Goal: Check status: Check status

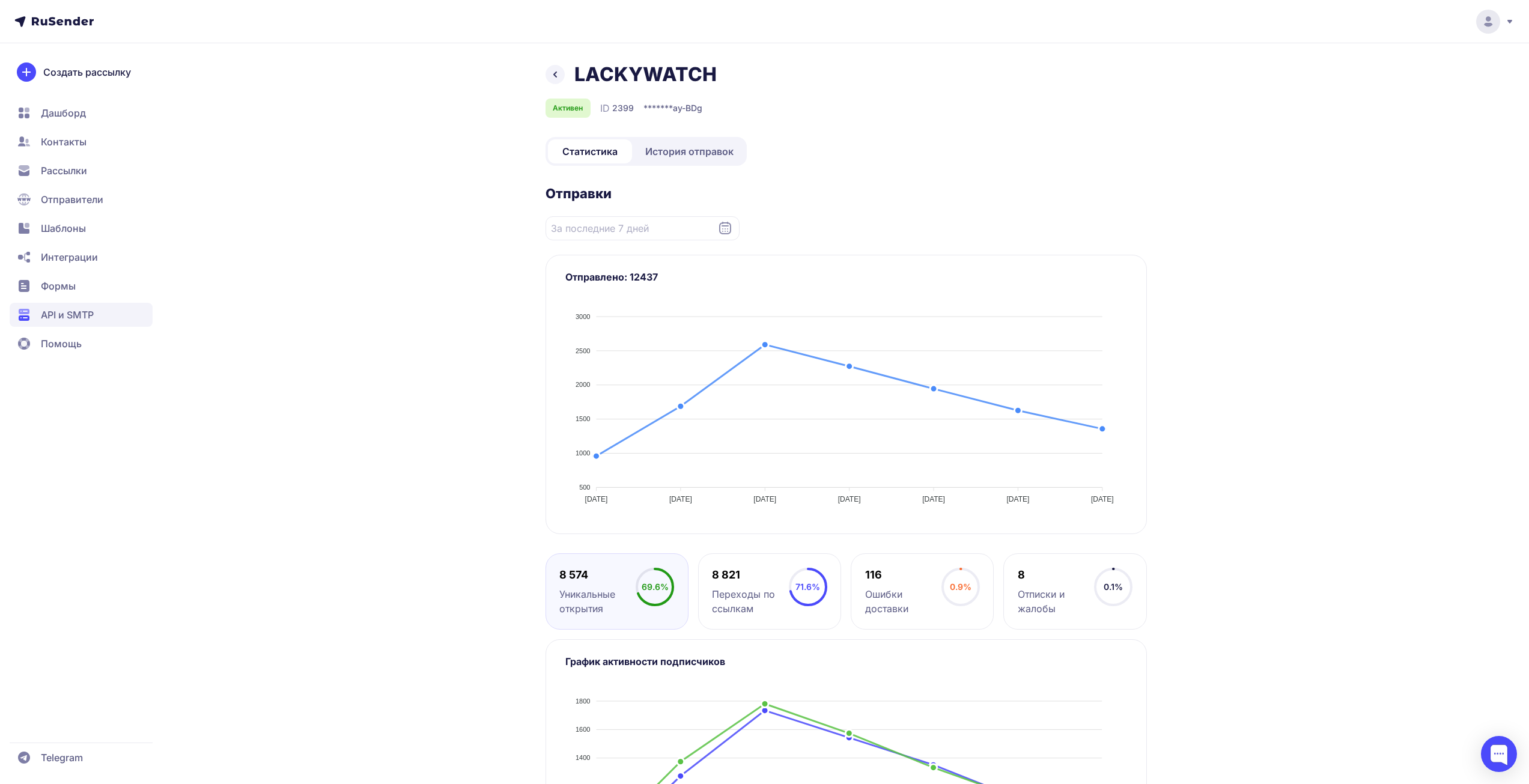
click at [689, 172] on div "LACKYWATCH Активен ID 2399 ******* ay-BDg Статистика История отправок Отправки …" at bounding box center [847, 497] width 601 height 870
click at [703, 154] on span "История отправок" at bounding box center [689, 151] width 88 height 14
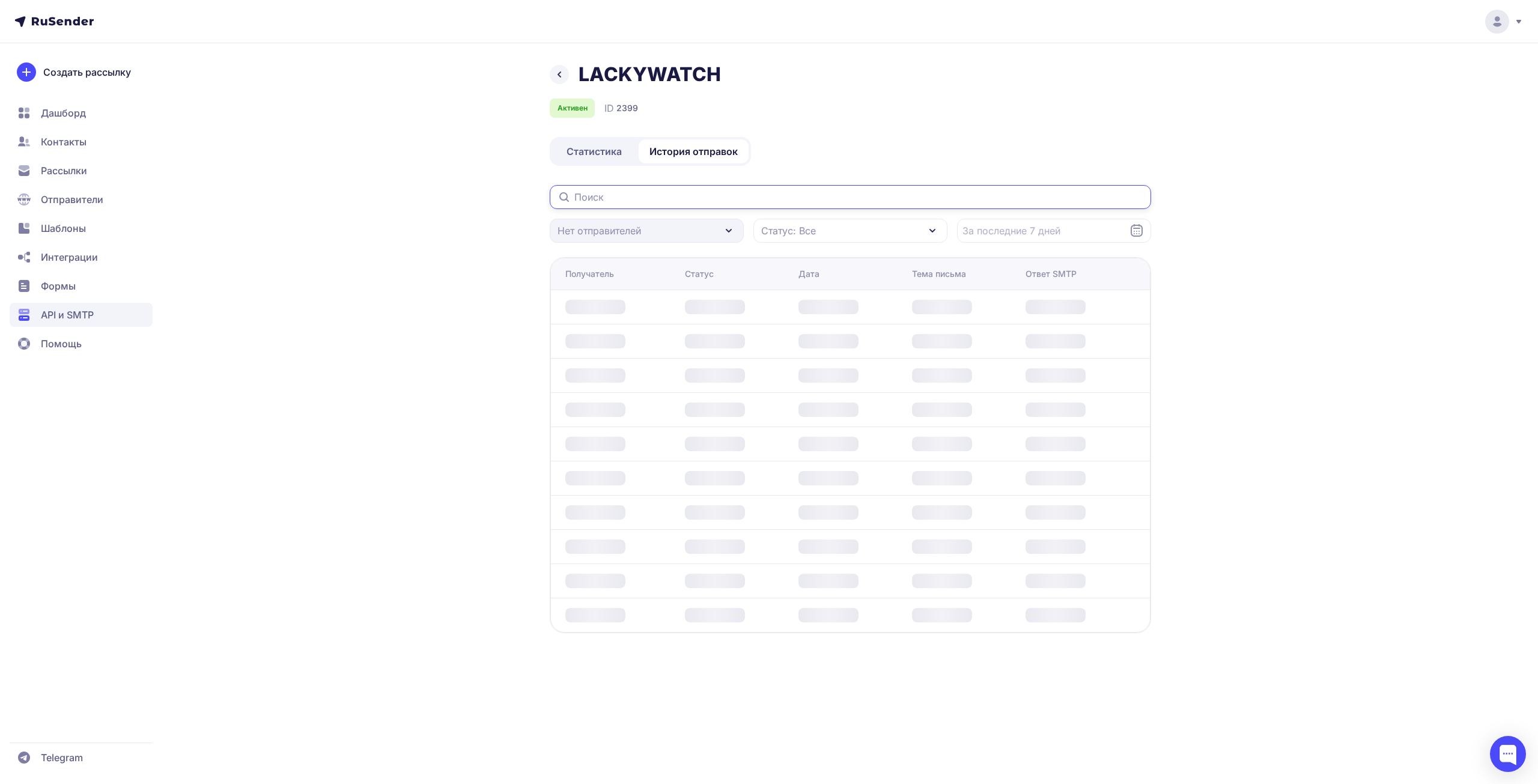
click at [714, 202] on input "text" at bounding box center [851, 197] width 601 height 24
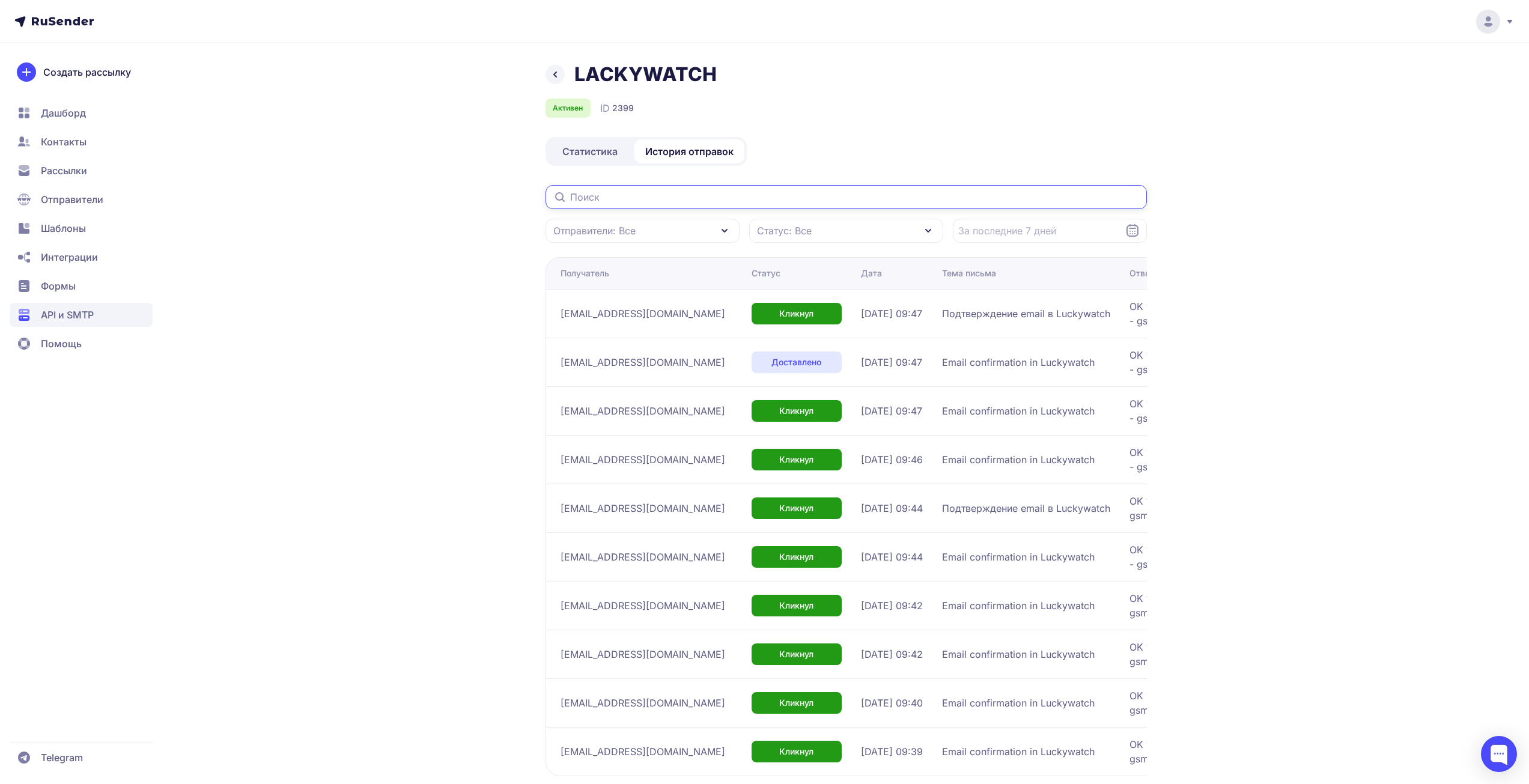
paste input "[PERSON_NAME][EMAIL_ADDRESS][DOMAIN_NAME]"
type input "[PERSON_NAME][EMAIL_ADDRESS][DOMAIN_NAME]"
click at [372, 268] on div "LACKYWATCH Активен ID 2399 Статистика История отправок [PERSON_NAME][EMAIL_ADDR…" at bounding box center [764, 456] width 865 height 787
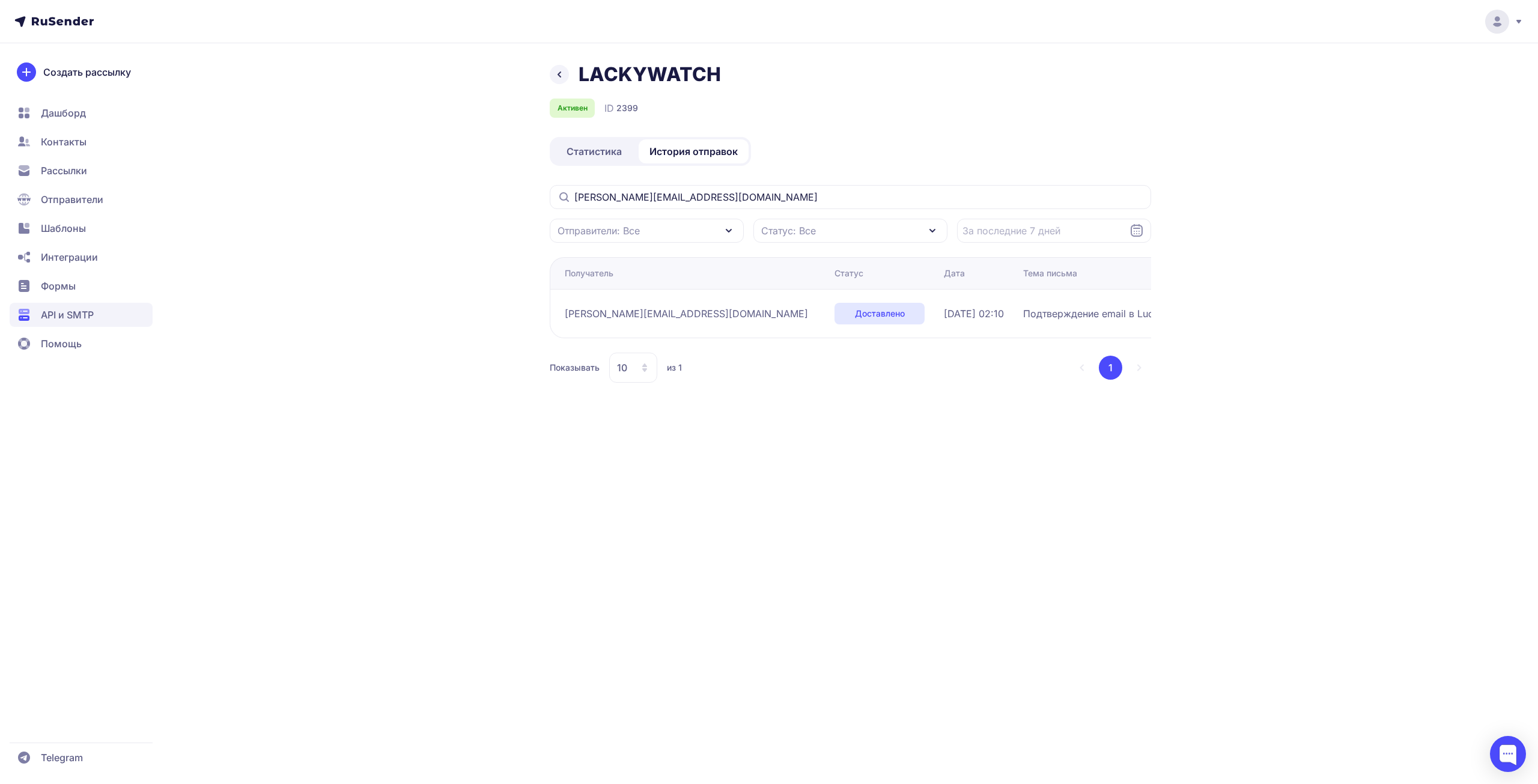
click at [997, 59] on div "LACKYWATCH Активен ID 2399 Статистика История отправок [PERSON_NAME][EMAIL_ADDR…" at bounding box center [769, 392] width 1538 height 784
click at [68, 313] on span "API и SMTP" at bounding box center [67, 314] width 53 height 14
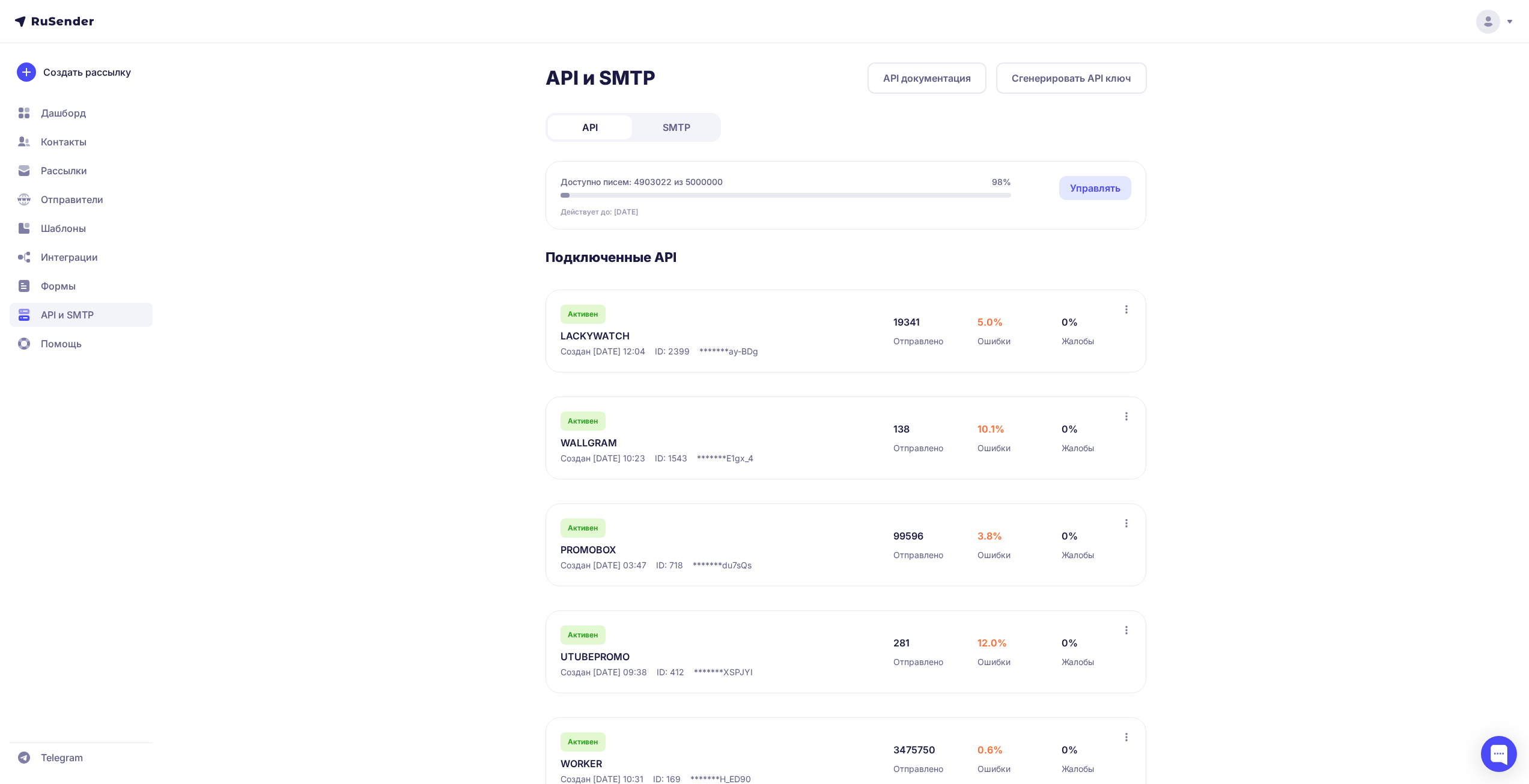
click at [1424, 264] on div "API и SMTP API документация Сгенерировать API ключ API SMTP Доступно писем: 490…" at bounding box center [764, 521] width 1529 height 1043
click at [580, 552] on link "PROMOBOX" at bounding box center [683, 549] width 246 height 14
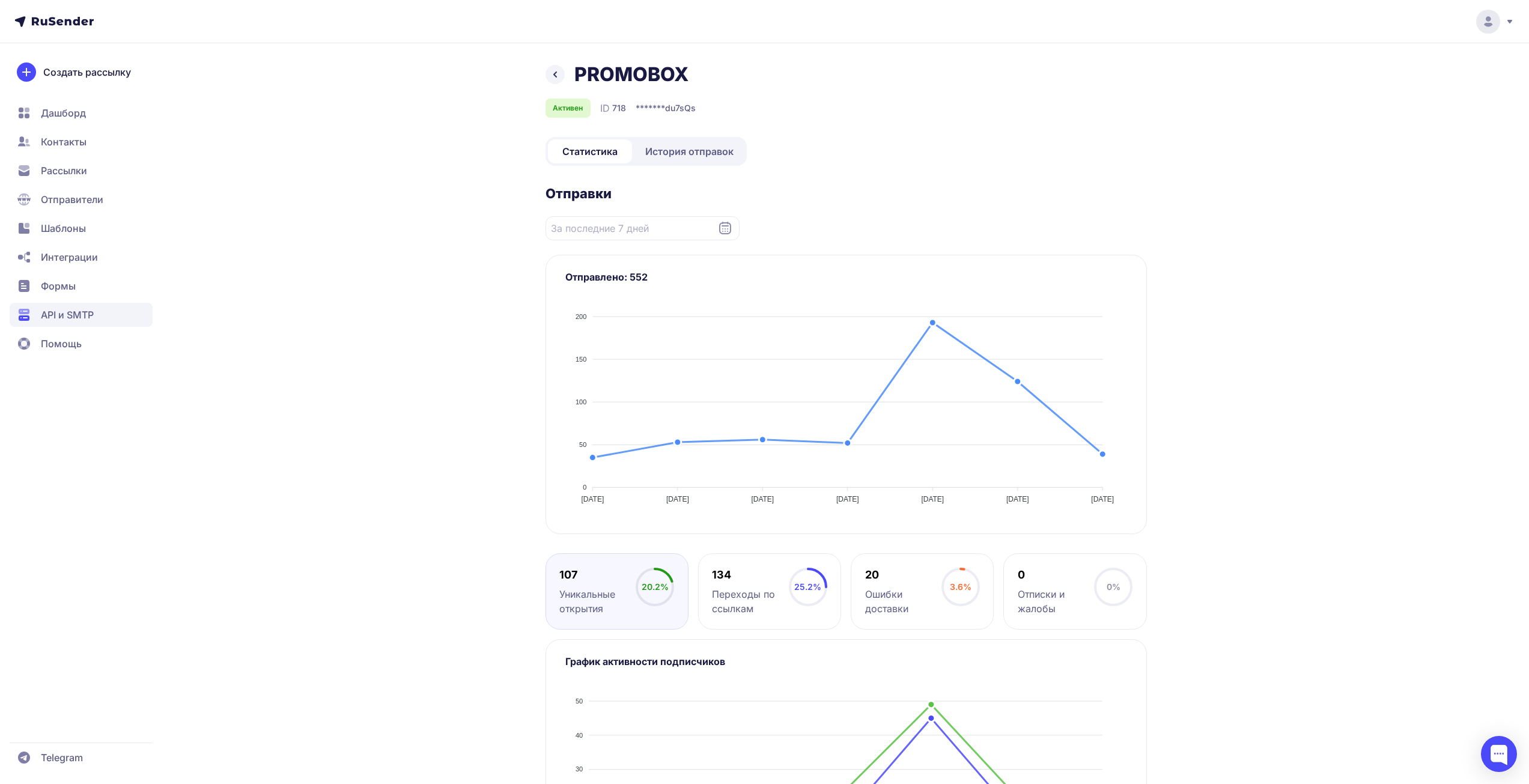
click at [692, 154] on span "История отправок" at bounding box center [689, 151] width 88 height 14
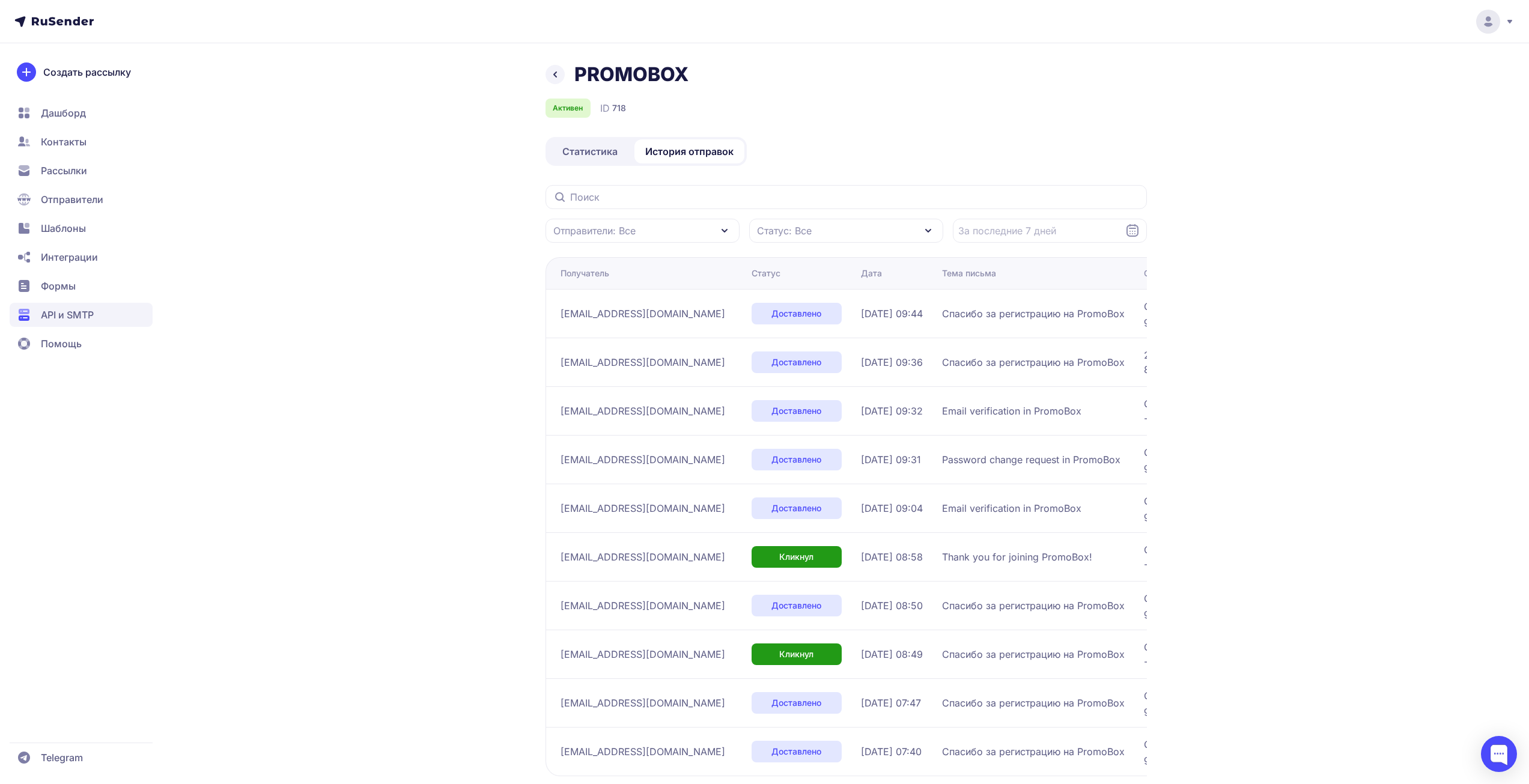
click at [1244, 166] on div "PROMOBOX Активен ID 718 Статистика История отправок Отправители: Все Статус: Вс…" at bounding box center [764, 424] width 1529 height 849
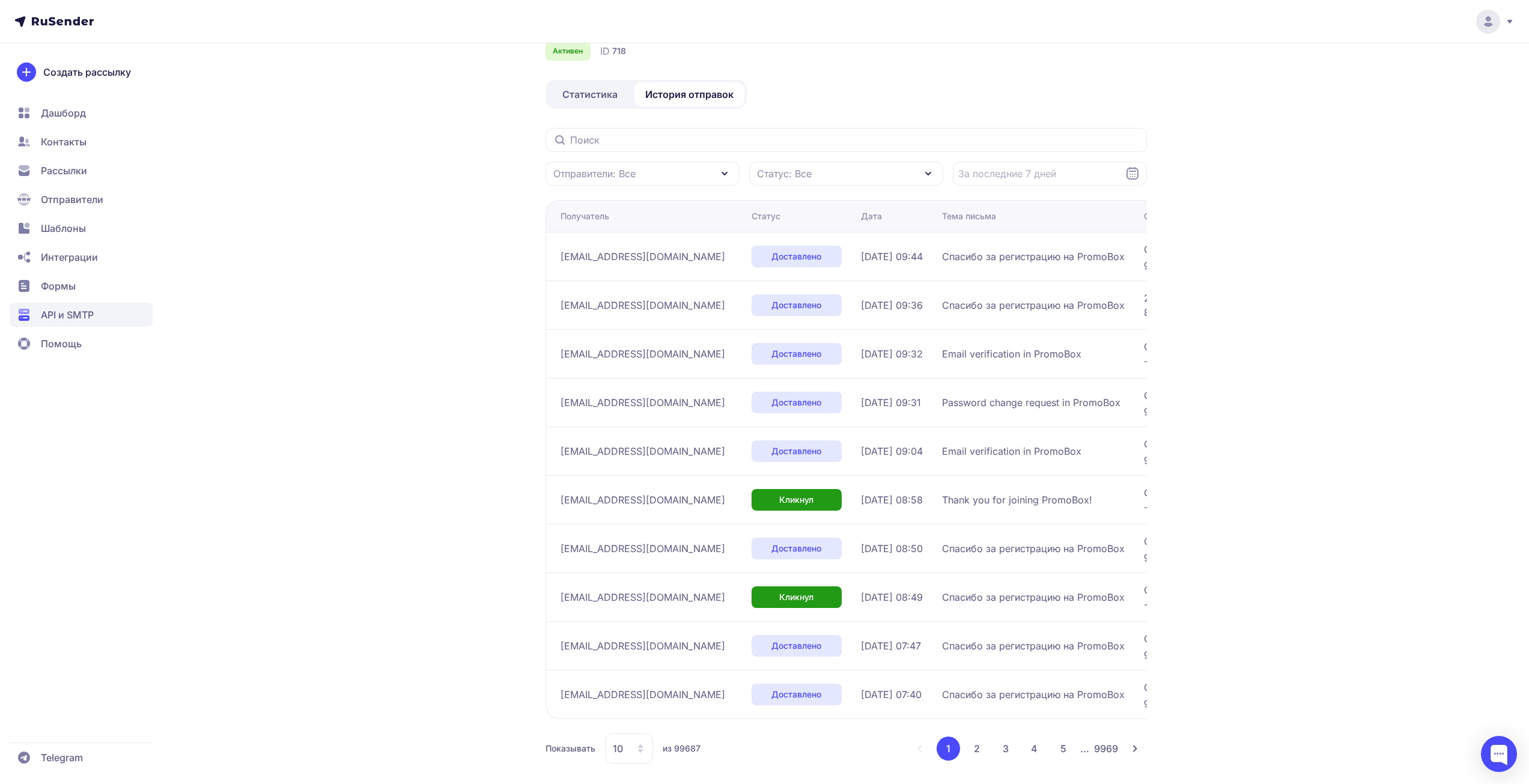
scroll to position [66, 0]
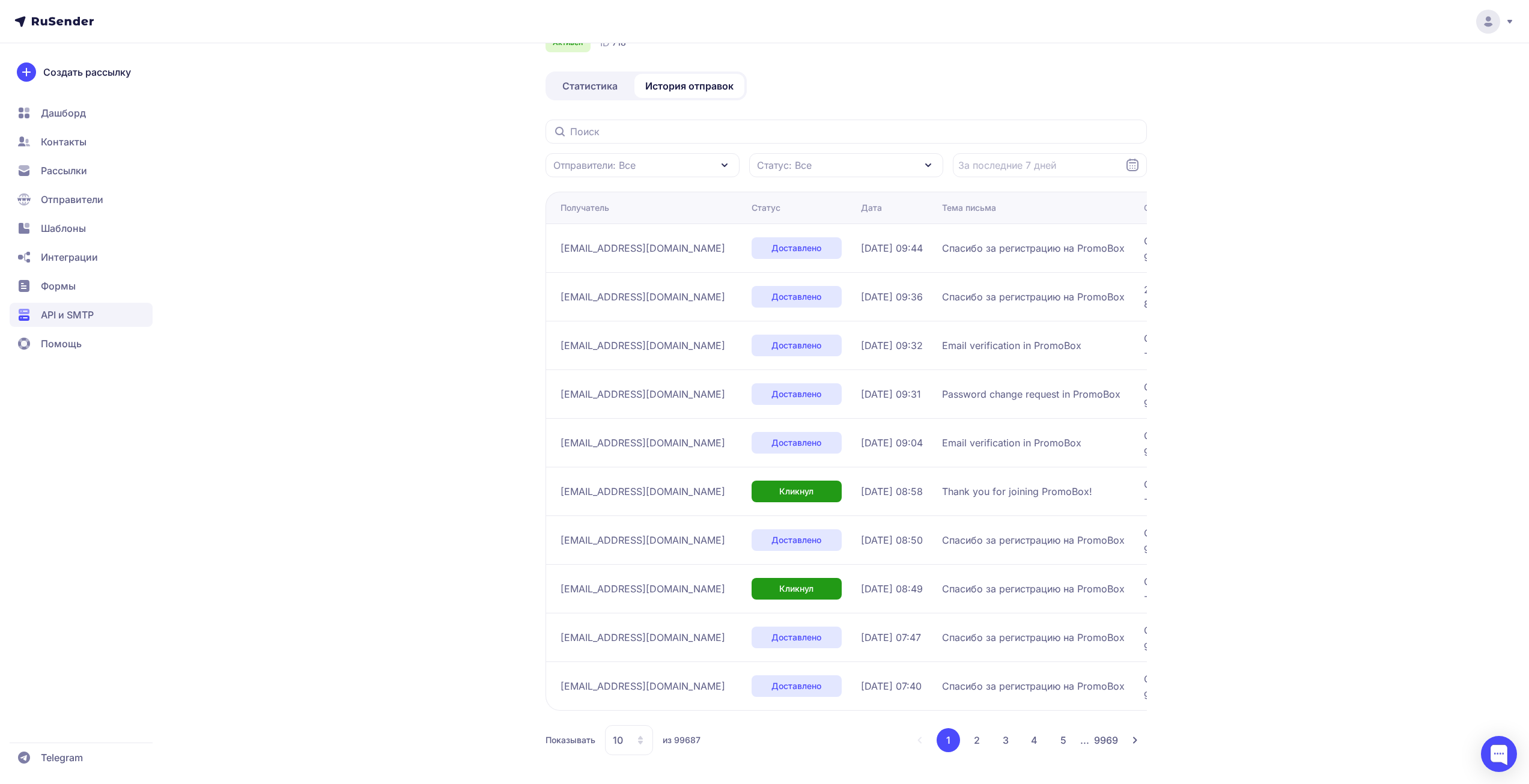
click at [644, 740] on icon at bounding box center [640, 739] width 9 height 9
click at [639, 707] on span "100" at bounding box center [677, 701] width 130 height 24
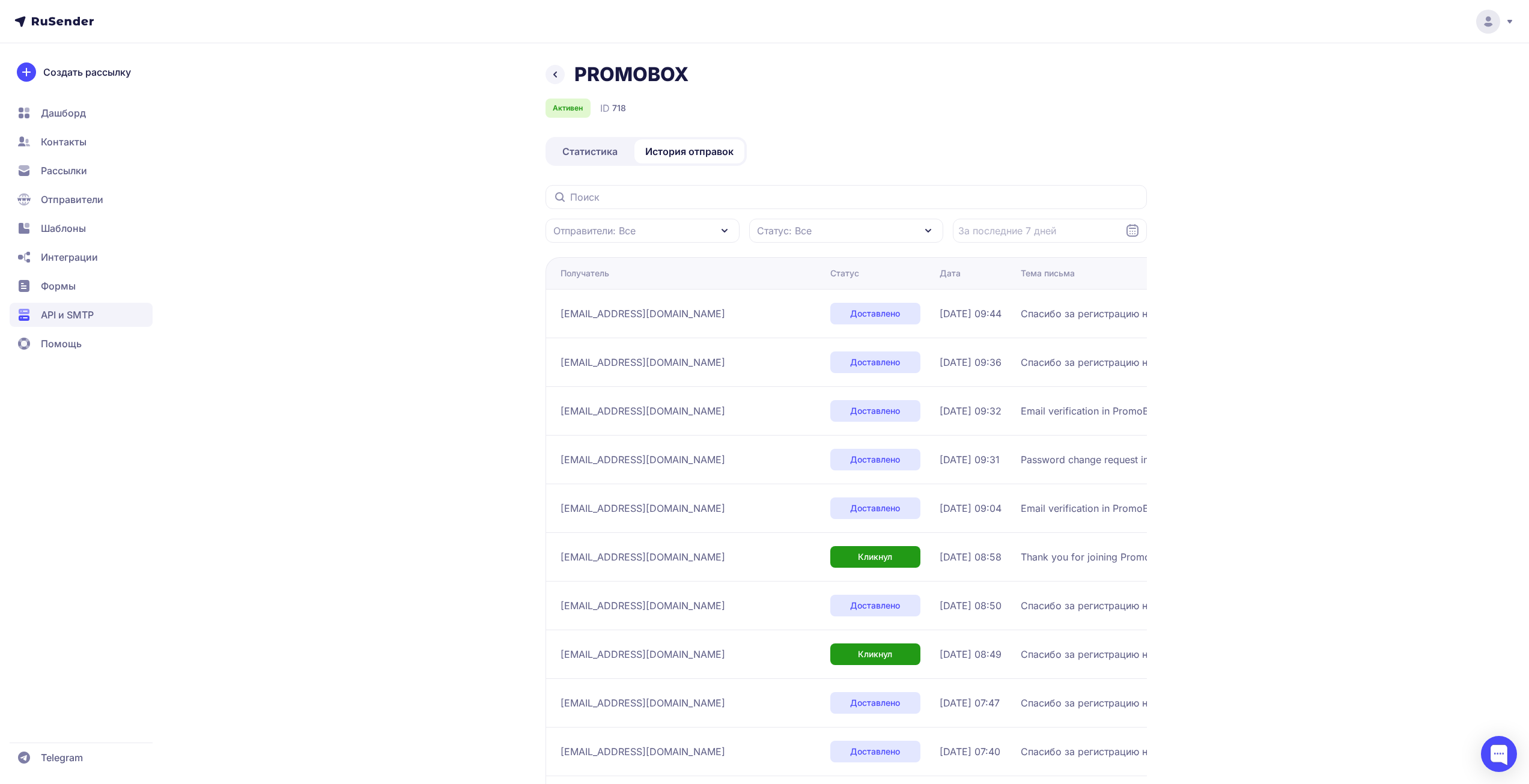
click at [78, 323] on span "API и SMTP" at bounding box center [81, 314] width 143 height 24
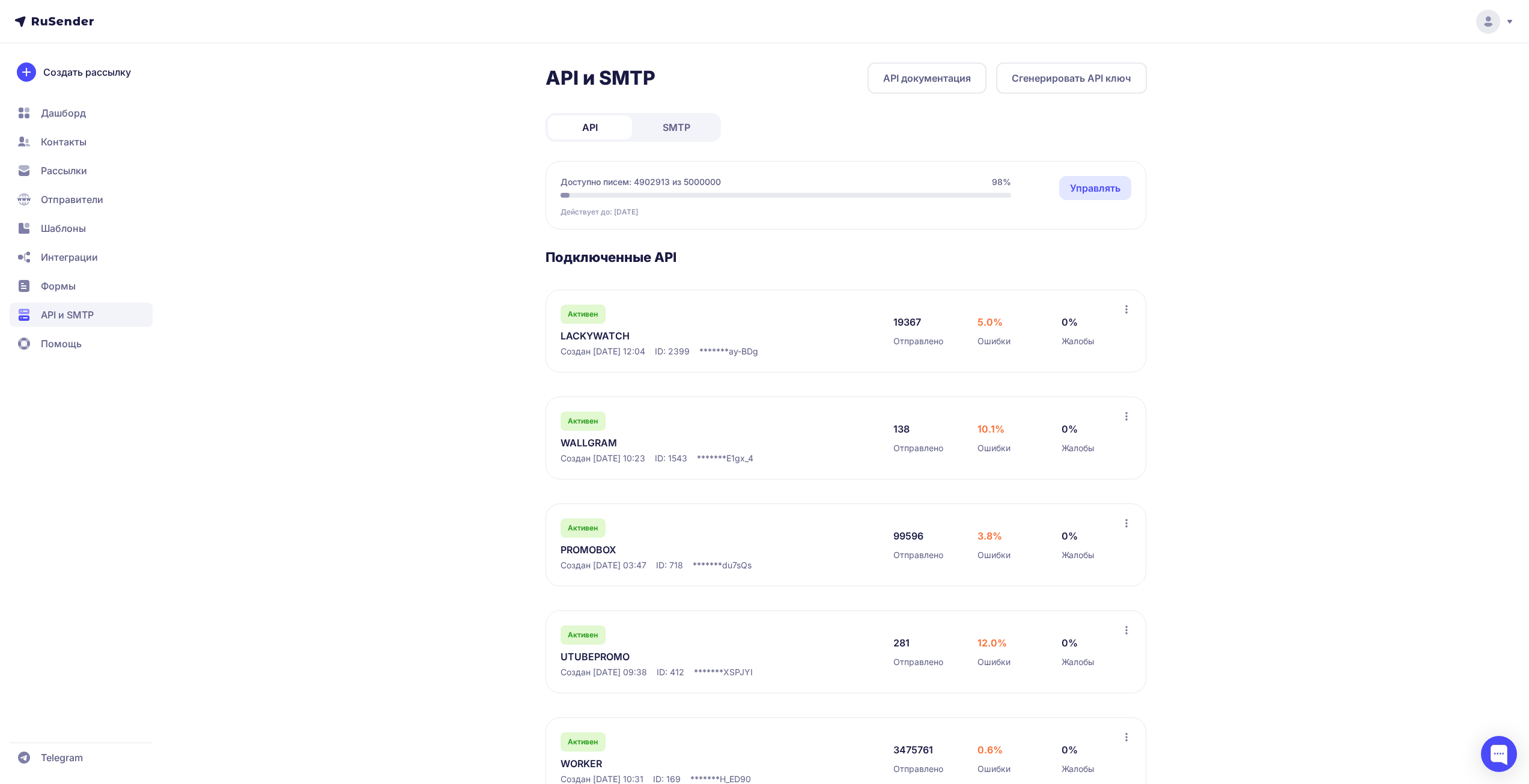
click at [599, 335] on link "LACKYWATCH" at bounding box center [683, 335] width 246 height 14
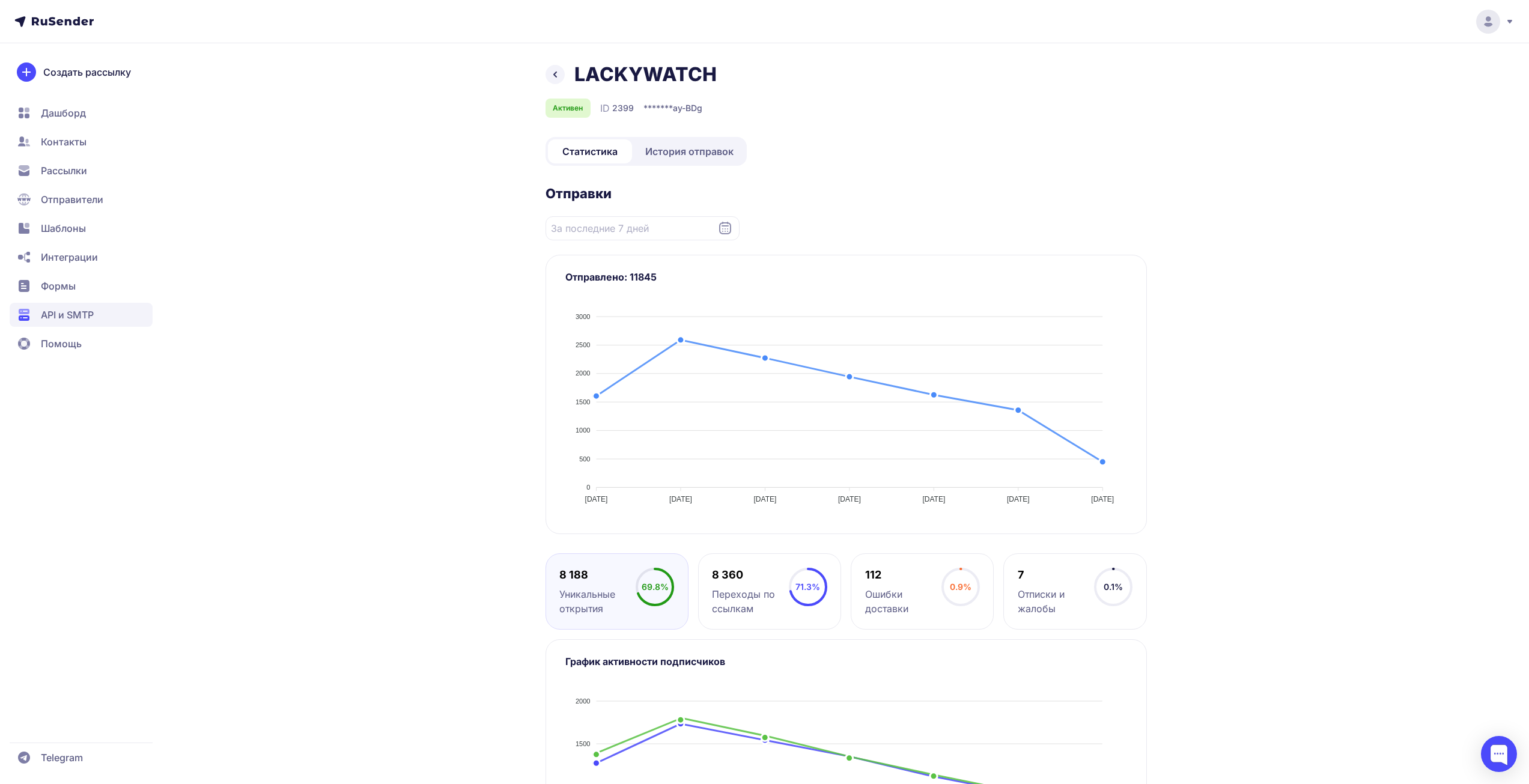
click at [675, 152] on span "История отправок" at bounding box center [689, 151] width 88 height 14
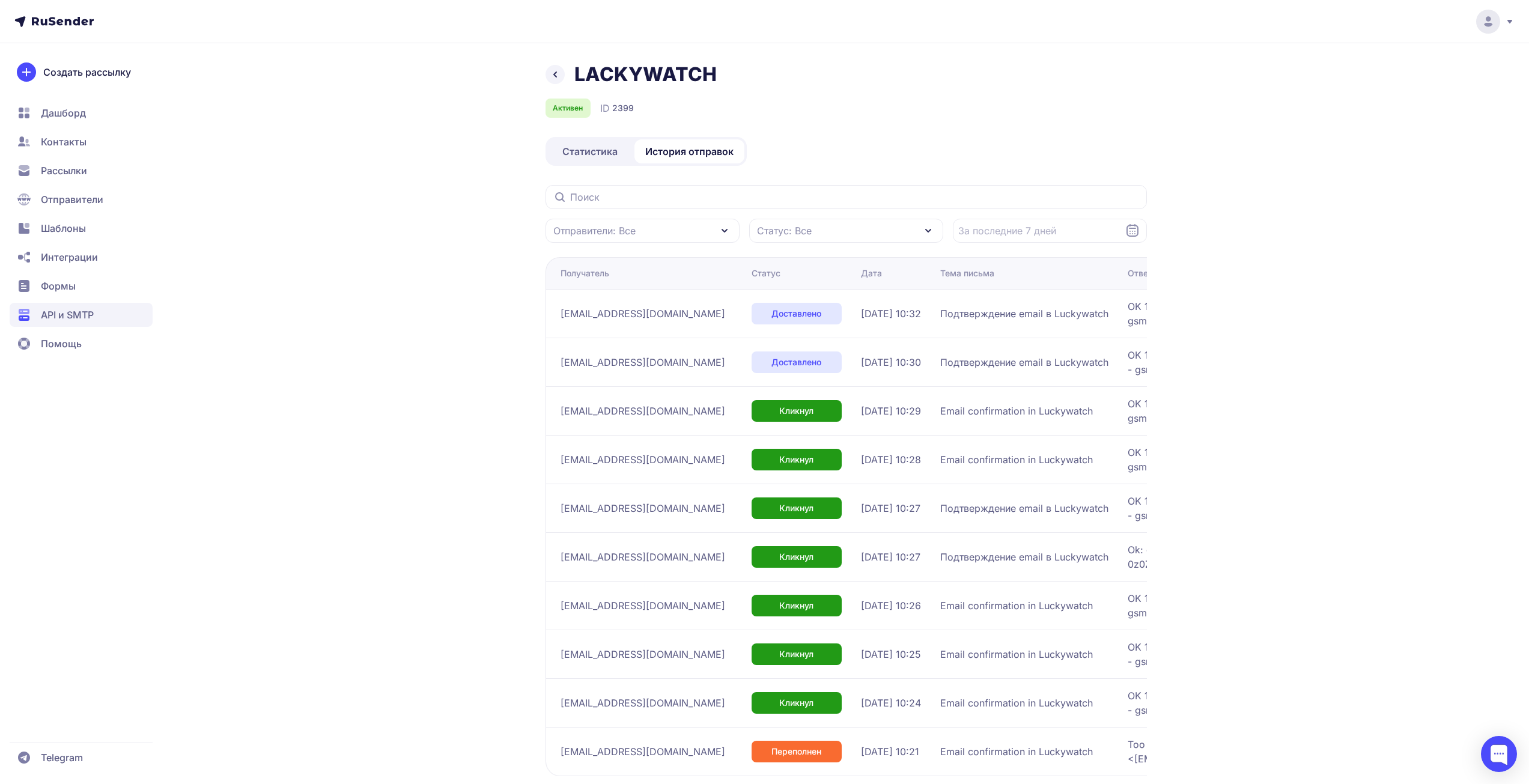
click at [372, 232] on div "LACKYWATCH Активен ID 2399 Статистика История отправок Отправители: Все Статус:…" at bounding box center [764, 456] width 865 height 787
click at [657, 201] on input "text" at bounding box center [847, 197] width 601 height 24
paste input "[EMAIL_ADDRESS][DOMAIN_NAME]"
type input "[EMAIL_ADDRESS][DOMAIN_NAME]"
click at [336, 261] on div "LACKYWATCH Активен ID 2399 Статистика История отправок [EMAIL_ADDRESS][DOMAIN_N…" at bounding box center [764, 424] width 1529 height 849
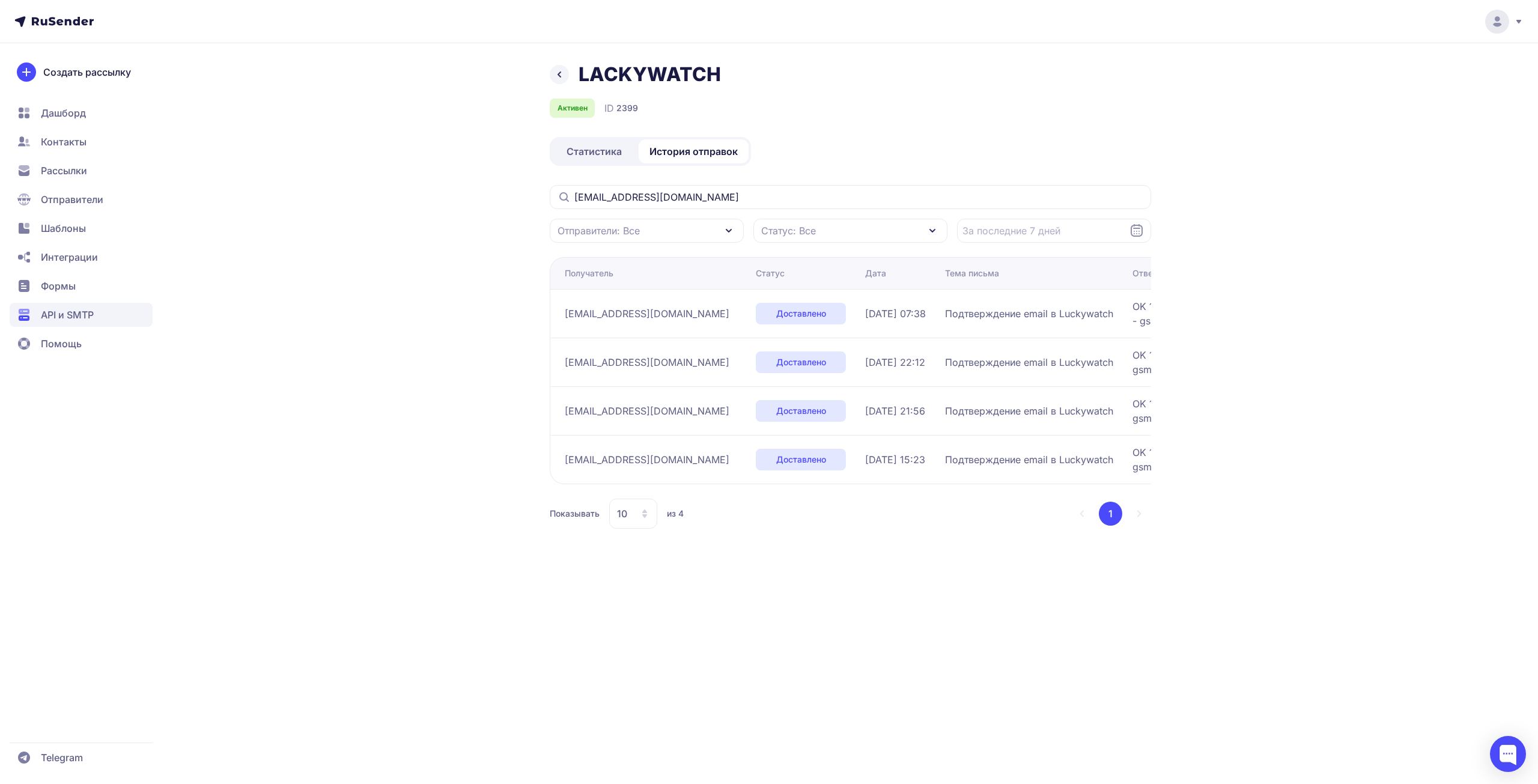
click at [946, 13] on header at bounding box center [769, 21] width 1538 height 43
